Goal: Task Accomplishment & Management: Complete application form

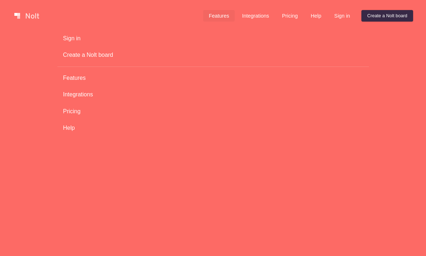
click at [215, 13] on link "Features" at bounding box center [219, 15] width 32 height 11
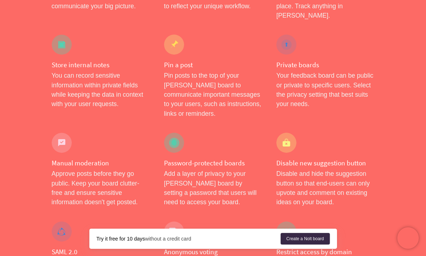
scroll to position [205, 0]
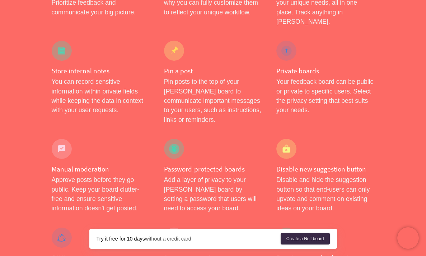
click at [60, 46] on div at bounding box center [62, 51] width 20 height 20
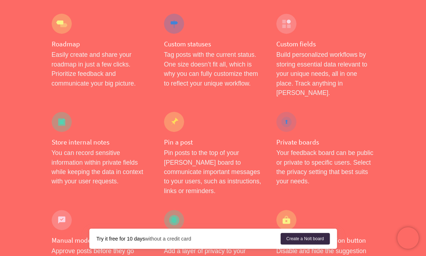
click at [60, 34] on div "Roadmap Easily create and share your roadmap in just a few clicks. Prioritize f…" at bounding box center [101, 55] width 112 height 98
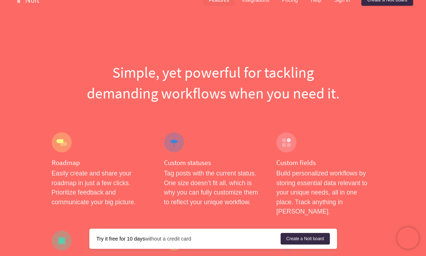
scroll to position [0, 0]
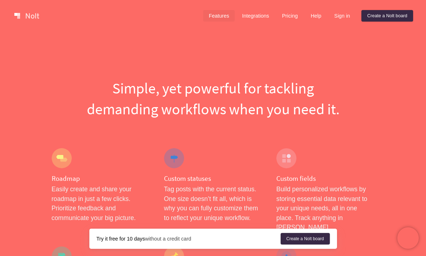
click at [204, 14] on link "Features" at bounding box center [219, 15] width 32 height 11
click at [251, 15] on link "Integrations" at bounding box center [255, 15] width 38 height 11
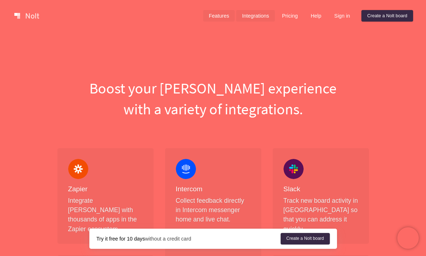
click at [219, 19] on link "Features" at bounding box center [219, 15] width 32 height 11
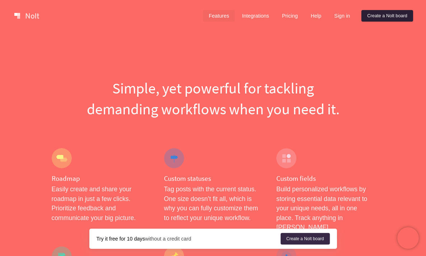
click at [392, 15] on link "Create a Nolt board" at bounding box center [388, 15] width 52 height 11
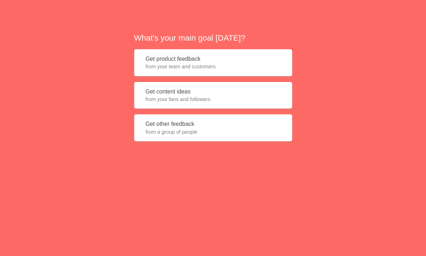
click at [223, 70] on span "from your team and customers" at bounding box center [213, 66] width 135 height 7
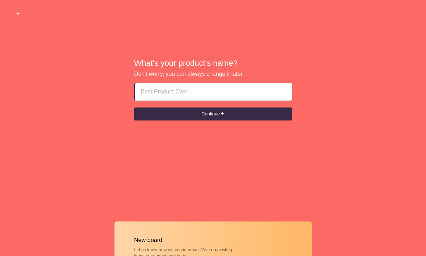
click at [222, 94] on input at bounding box center [213, 91] width 145 height 17
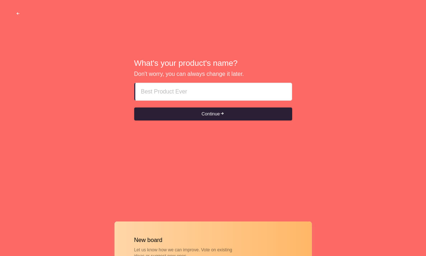
click at [225, 115] on span "submit" at bounding box center [222, 113] width 5 height 5
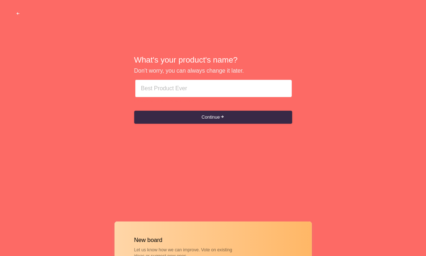
click at [212, 94] on input at bounding box center [213, 88] width 145 height 17
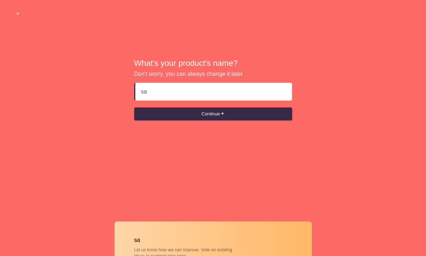
type input "s"
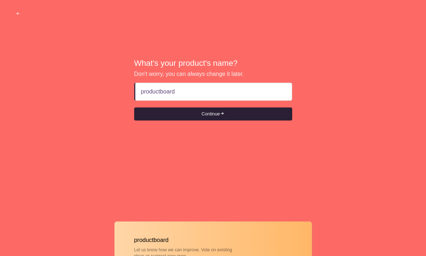
click at [224, 117] on button "Continue" at bounding box center [213, 113] width 158 height 13
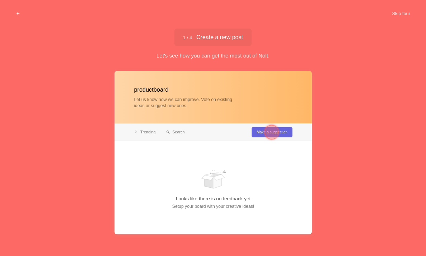
type input "productboard"
click at [270, 127] on div at bounding box center [272, 132] width 14 height 14
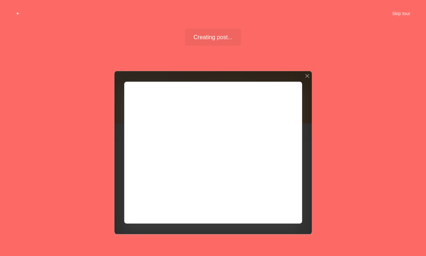
click at [269, 207] on div at bounding box center [213, 152] width 197 height 163
click at [236, 127] on div at bounding box center [213, 152] width 197 height 163
click at [265, 199] on div at bounding box center [213, 152] width 197 height 163
click at [265, 203] on div at bounding box center [213, 152] width 197 height 163
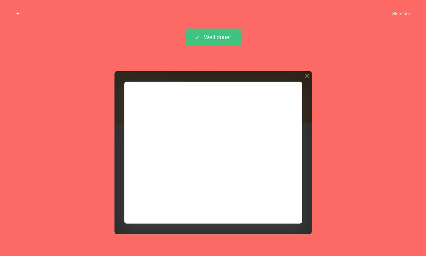
click at [265, 203] on div at bounding box center [213, 152] width 197 height 163
click at [266, 204] on div at bounding box center [213, 152] width 197 height 163
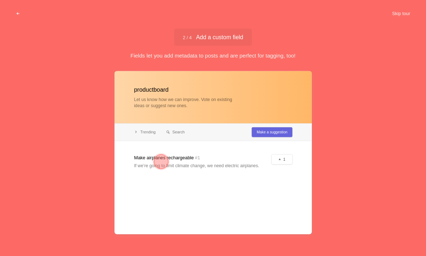
click at [200, 157] on div at bounding box center [213, 152] width 197 height 163
click at [196, 162] on div at bounding box center [213, 152] width 197 height 163
click at [163, 159] on div at bounding box center [161, 161] width 14 height 14
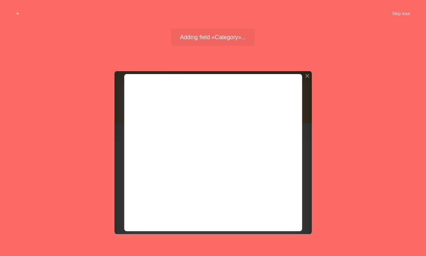
click at [163, 159] on div at bounding box center [213, 152] width 197 height 163
click at [170, 137] on div at bounding box center [213, 152] width 197 height 163
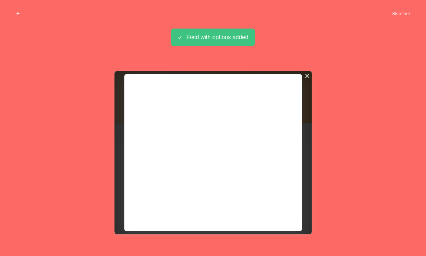
click at [304, 76] on div at bounding box center [306, 75] width 5 height 5
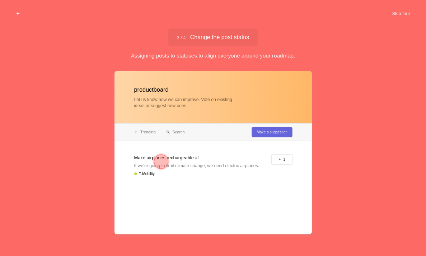
click at [182, 160] on div at bounding box center [213, 152] width 197 height 163
click at [163, 162] on div at bounding box center [161, 161] width 14 height 14
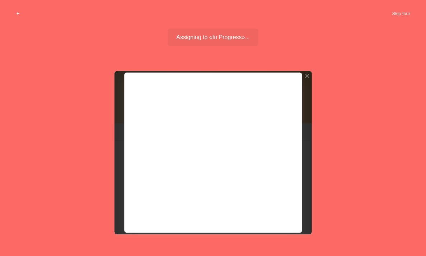
click at [182, 110] on div at bounding box center [213, 152] width 197 height 163
click at [182, 112] on div at bounding box center [213, 152] width 197 height 163
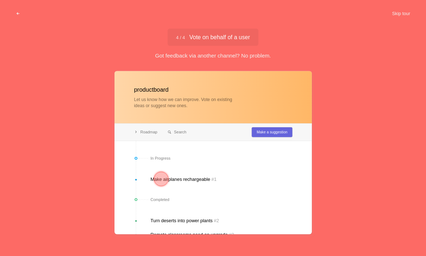
click at [157, 179] on div at bounding box center [161, 178] width 14 height 14
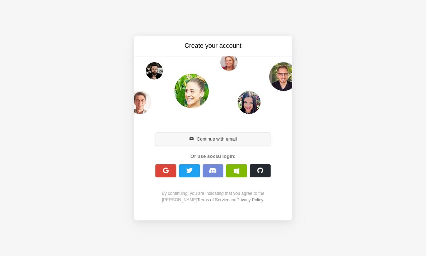
click at [238, 139] on button "Continue with email" at bounding box center [213, 138] width 116 height 13
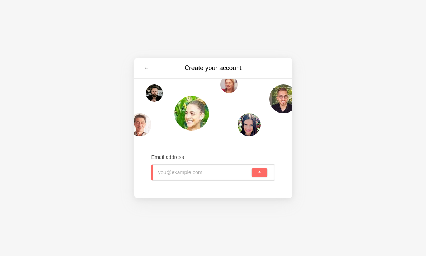
click at [169, 160] on span "Email address" at bounding box center [168, 157] width 33 height 8
click at [247, 187] on div "Email address" at bounding box center [214, 166] width 124 height 47
click at [224, 178] on input "email" at bounding box center [204, 172] width 92 height 16
type input "[EMAIL_ADDRESS][DOMAIN_NAME]"
click at [252, 168] on button "submit" at bounding box center [259, 172] width 15 height 9
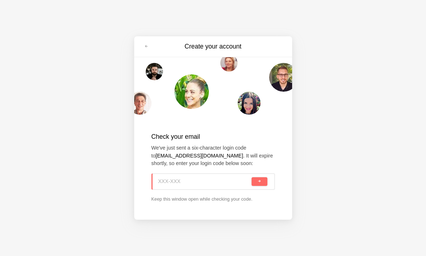
click at [194, 186] on input at bounding box center [204, 181] width 92 height 16
type input "62L-1XX"
click at [258, 184] on button "submit" at bounding box center [259, 181] width 15 height 9
